Goal: Transaction & Acquisition: Purchase product/service

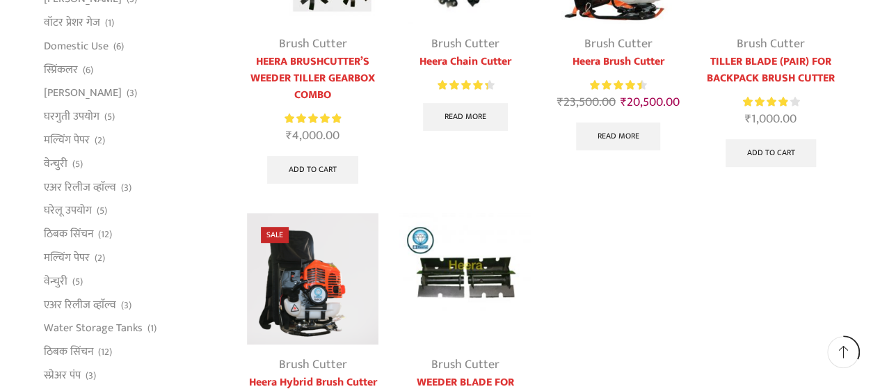
scroll to position [417, 0]
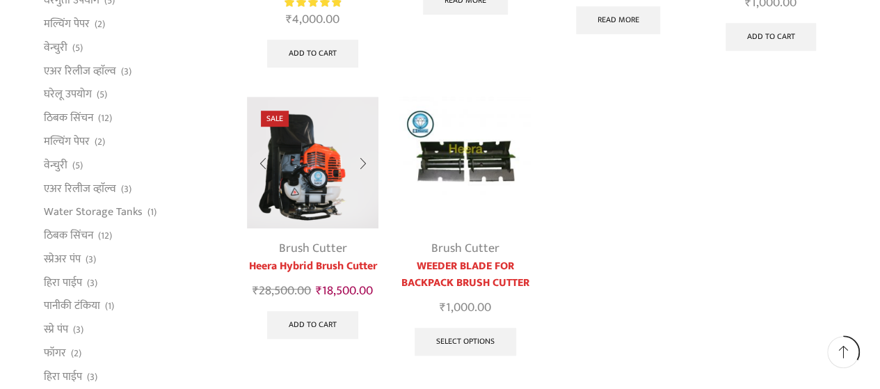
click at [304, 191] on img at bounding box center [312, 162] width 131 height 131
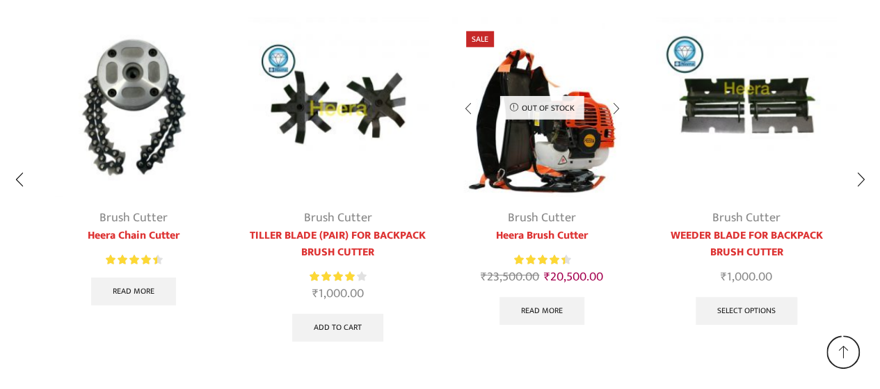
scroll to position [1927, 0]
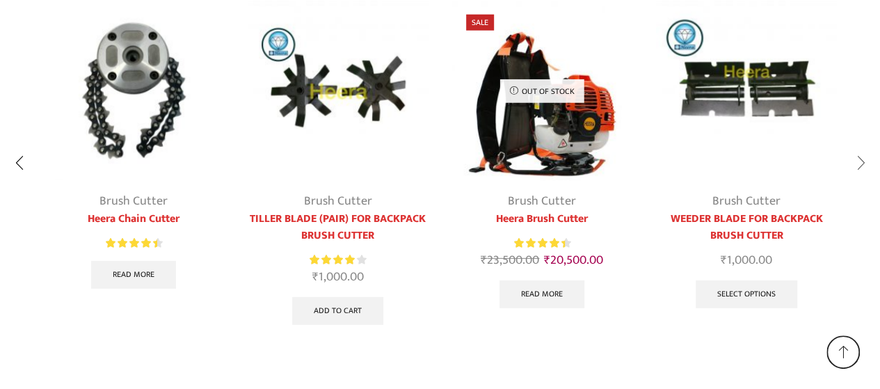
click at [857, 146] on div "Next slide" at bounding box center [861, 163] width 35 height 35
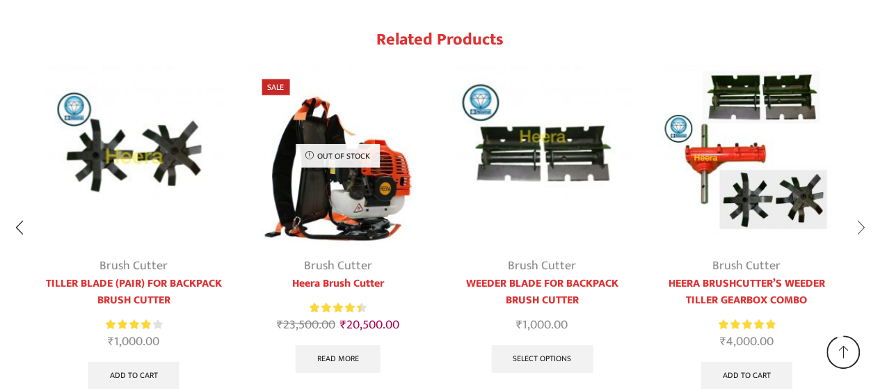
scroll to position [1788, 0]
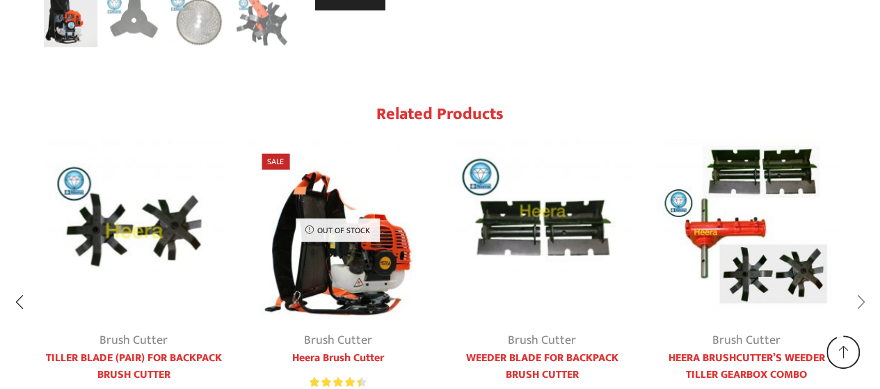
click at [855, 285] on div "Next slide" at bounding box center [861, 302] width 35 height 35
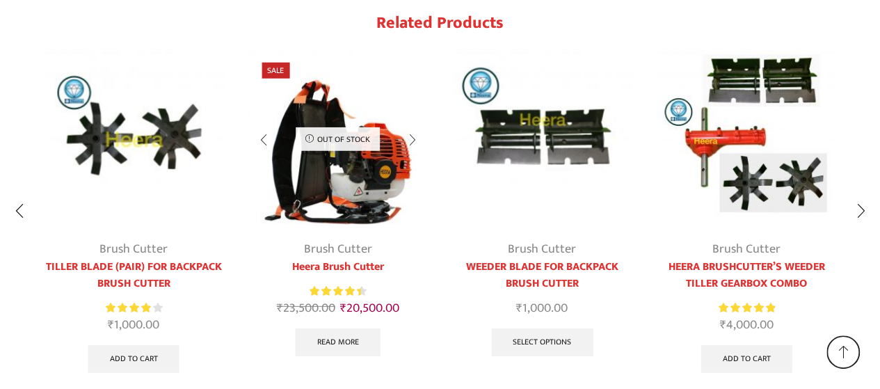
scroll to position [1927, 0]
